Goal: Task Accomplishment & Management: Use online tool/utility

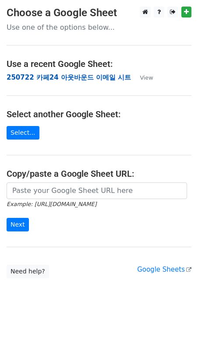
click at [32, 76] on strong "250722 카페24 아웃바운드 이메일 시트" at bounding box center [69, 77] width 124 height 8
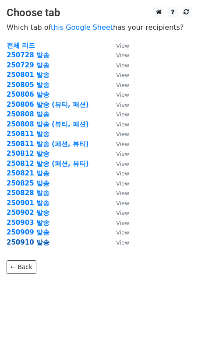
click at [31, 241] on strong "250910 발송" at bounding box center [28, 242] width 43 height 8
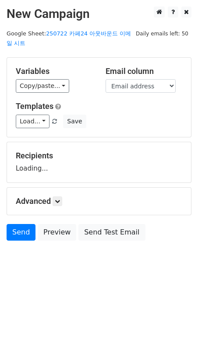
click at [56, 39] on main "New Campaign Daily emails left: 50 Google Sheet: 250722 카페24 아웃바운드 이메일 시트 Varia…" at bounding box center [99, 126] width 198 height 238
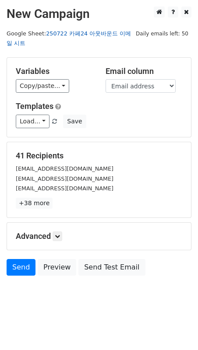
click at [60, 34] on link "250722 카페24 아웃바운드 이메일 시트" at bounding box center [69, 38] width 124 height 17
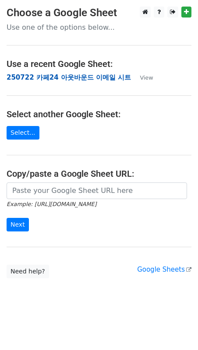
click at [44, 77] on strong "250722 카페24 아웃바운드 이메일 시트" at bounding box center [69, 77] width 124 height 8
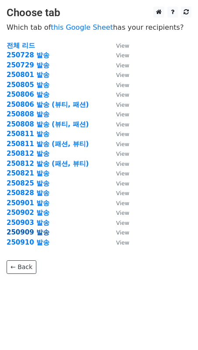
click at [40, 234] on strong "250909 발송" at bounding box center [28, 232] width 43 height 8
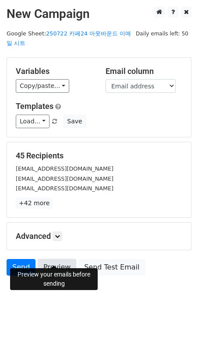
click at [70, 261] on link "Preview" at bounding box center [57, 267] width 38 height 17
click at [23, 259] on link "Send" at bounding box center [21, 267] width 29 height 17
